Goal: Register for event/course

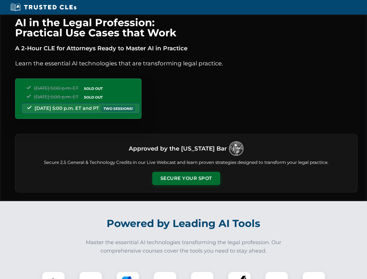
click at [186, 178] on button "Secure Your Spot" at bounding box center [186, 178] width 68 height 13
